Goal: Information Seeking & Learning: Find specific page/section

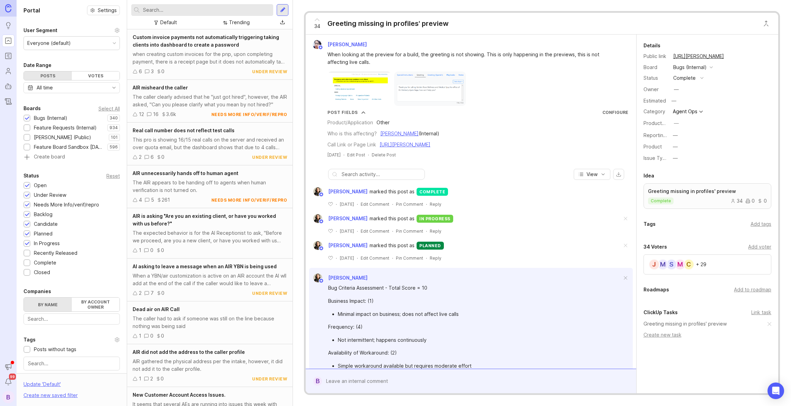
click at [175, 9] on input "text" at bounding box center [206, 10] width 127 height 8
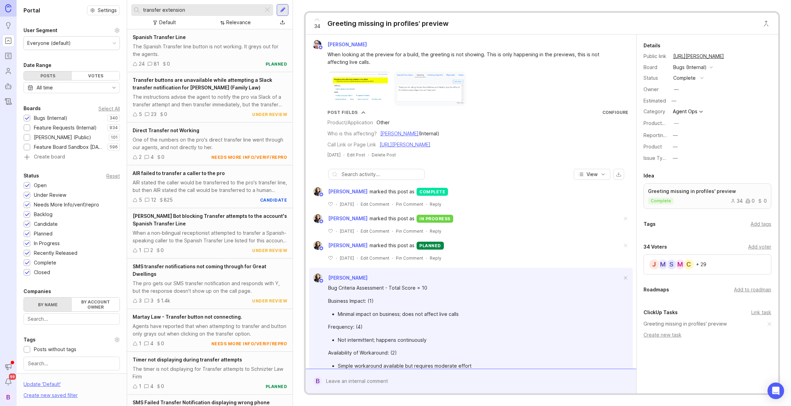
drag, startPoint x: 163, startPoint y: 11, endPoint x: 128, endPoint y: 11, distance: 34.5
click at [128, 11] on div "transfer extension Default Relevance" at bounding box center [209, 14] width 165 height 29
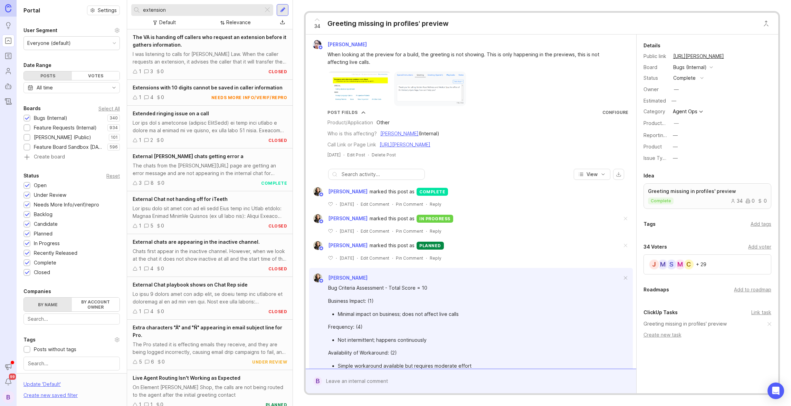
drag, startPoint x: 182, startPoint y: 9, endPoint x: 122, endPoint y: 8, distance: 60.8
click at [122, 8] on div "Portal Settings User Segment Everyone (default) Date Range Posts Votes All time…" at bounding box center [404, 203] width 774 height 406
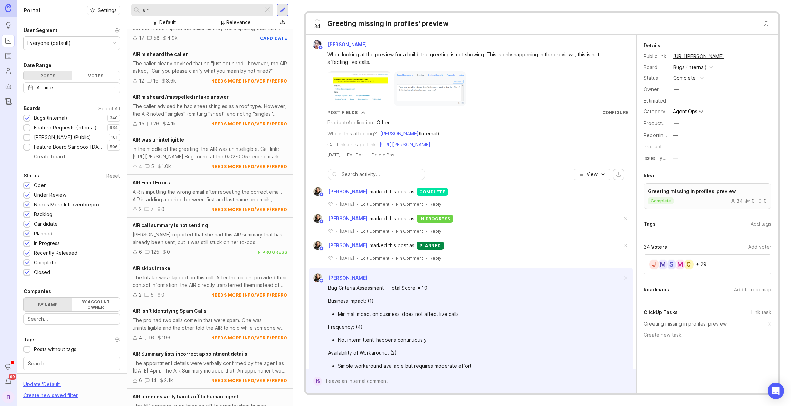
scroll to position [26, 0]
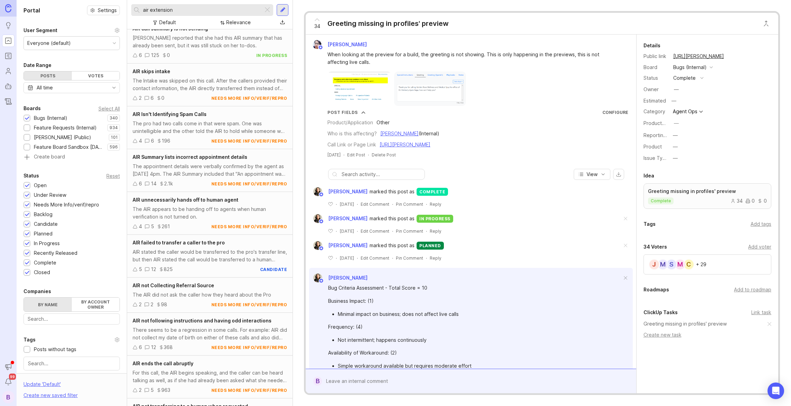
scroll to position [237, 0]
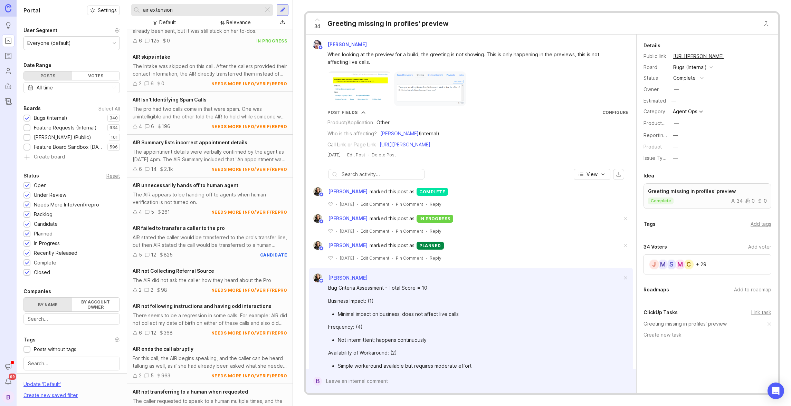
click at [211, 240] on div "AIR stated the caller would be transferred to the pro's transfer line, but then…" at bounding box center [210, 241] width 154 height 15
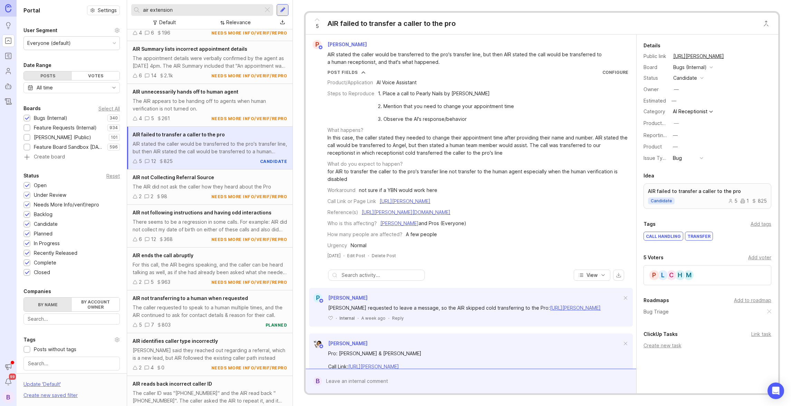
scroll to position [354, 0]
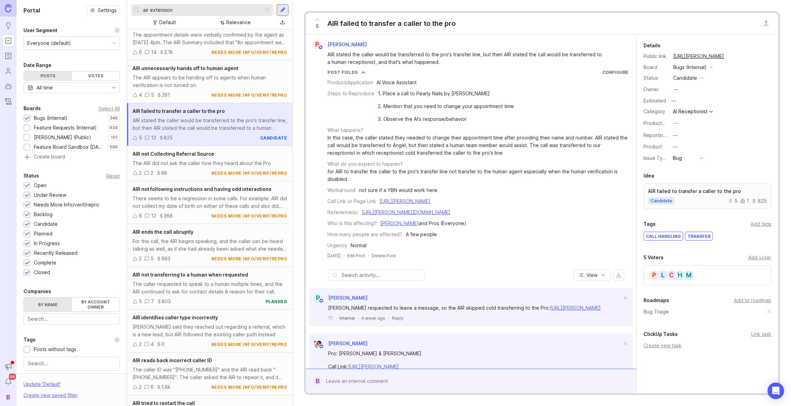
click at [226, 244] on div "For this call, the AIR begins speaking, and the caller can be heard talking as …" at bounding box center [210, 245] width 154 height 15
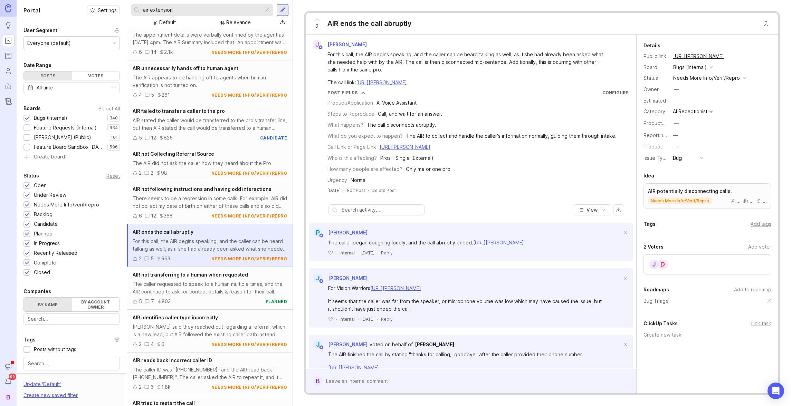
click at [214, 243] on div "For this call, the AIR begins speaking, and the caller can be heard talking as …" at bounding box center [210, 245] width 154 height 15
click at [191, 287] on div "The caller requested to speak to a human multiple times, and the AIR continued …" at bounding box center [210, 289] width 154 height 15
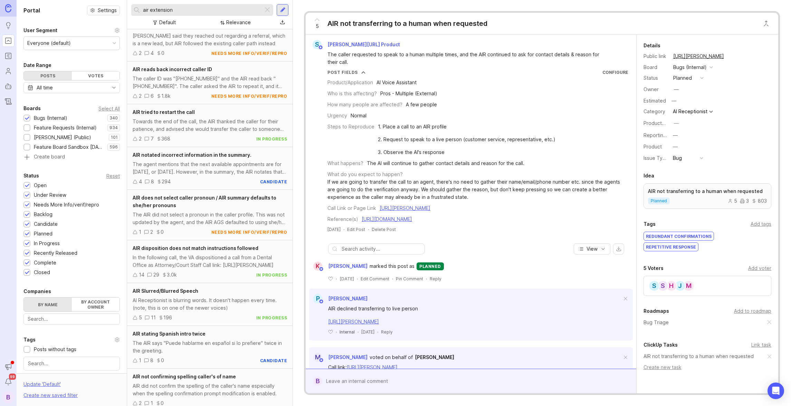
scroll to position [646, 0]
click at [149, 10] on input "air extension" at bounding box center [201, 10] width 117 height 8
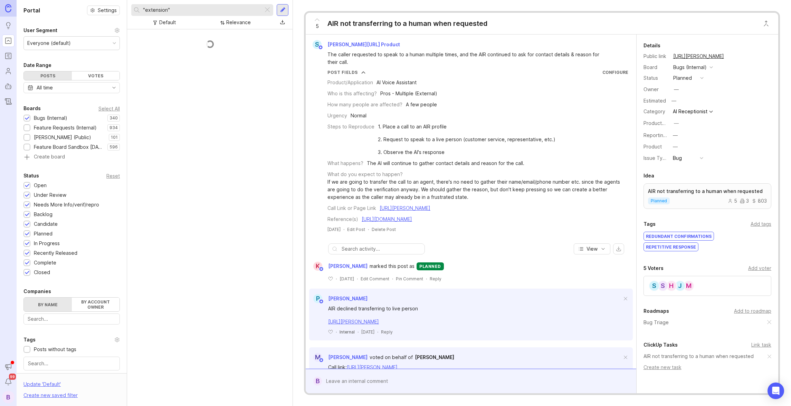
type input ""extension""
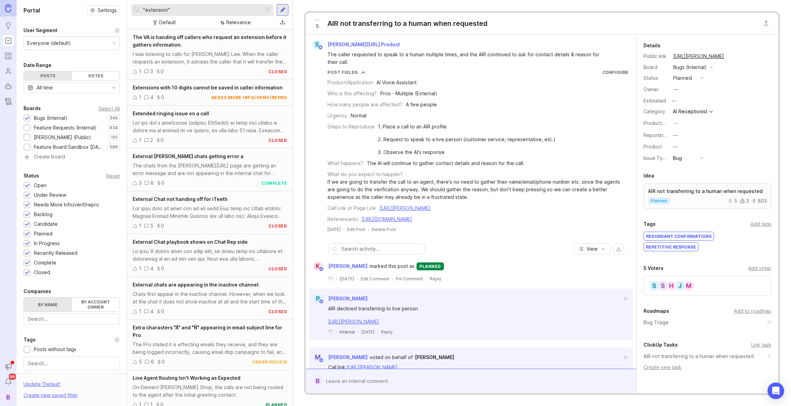
click at [201, 51] on div "I was listening to calls for [PERSON_NAME] Law. When the caller requests an ext…" at bounding box center [210, 57] width 154 height 15
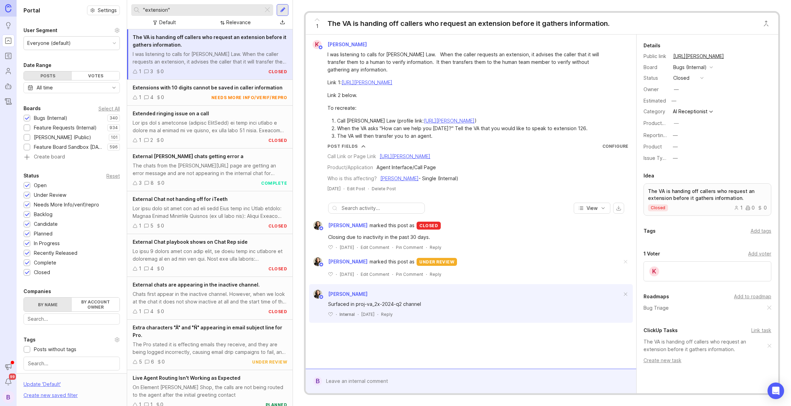
click at [187, 86] on span "Extensions with 10 digits cannot be saved in caller information" at bounding box center [208, 88] width 150 height 6
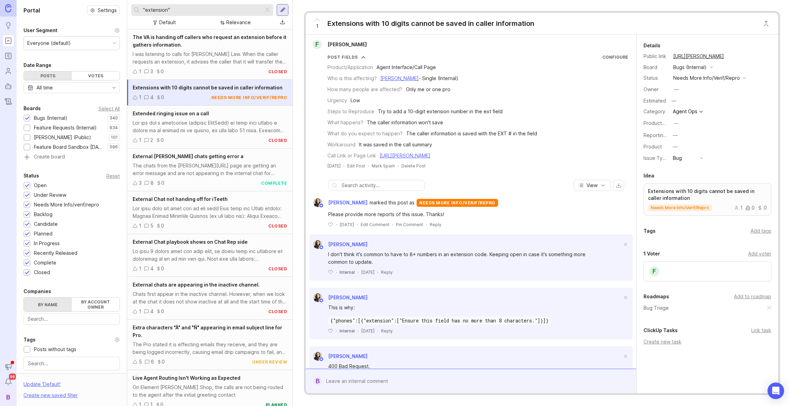
click at [430, 153] on link "[URL][PERSON_NAME]" at bounding box center [404, 156] width 51 height 6
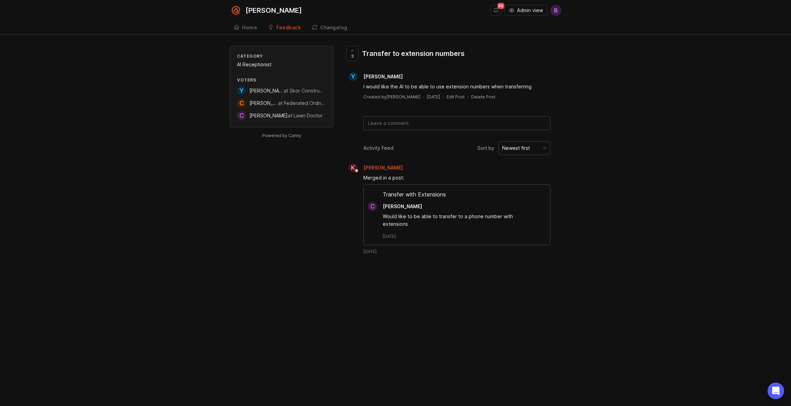
click at [548, 40] on div "Smith.ai 99 Admin view B Create Home Feedback Feature Requests (Internal) 934 C…" at bounding box center [395, 203] width 791 height 406
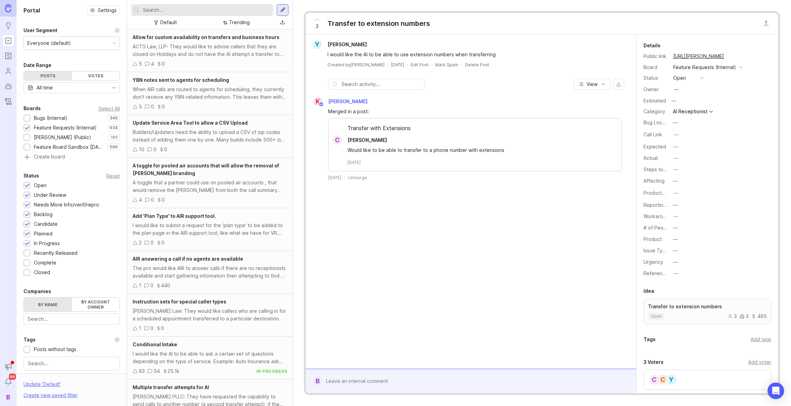
click at [399, 127] on div "Transfer with Extensions" at bounding box center [474, 130] width 293 height 12
click at [354, 125] on div "Transfer with Extensions" at bounding box center [474, 130] width 293 height 12
click at [372, 138] on span "Charlie Reddington" at bounding box center [366, 140] width 39 height 6
